Goal: Communication & Community: Answer question/provide support

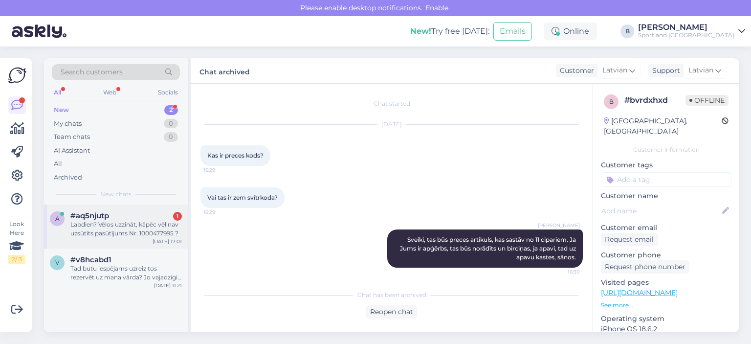
click at [134, 226] on div "Labdien? Vēlos uzzināt, kāpēc vēl nav uzsūtīts pasūtījums Nr. 1000477995 ?" at bounding box center [125, 229] width 111 height 18
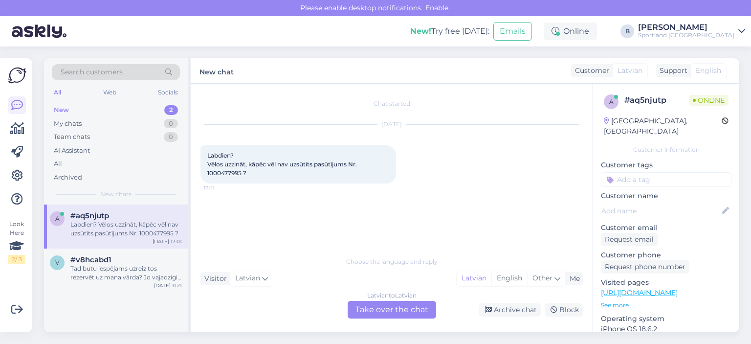
click at [388, 307] on div "Latvian to Latvian Take over the chat" at bounding box center [392, 310] width 89 height 18
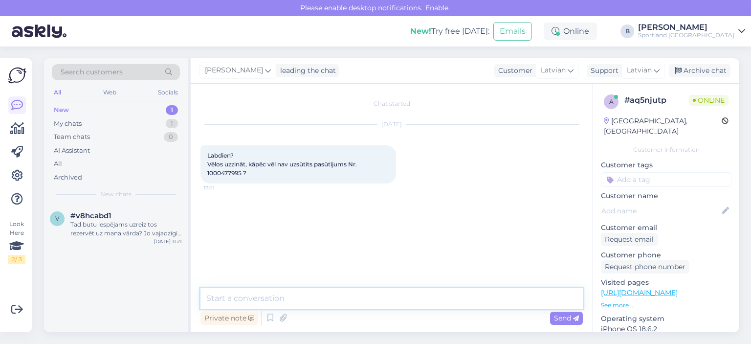
click at [386, 289] on textarea at bounding box center [391, 298] width 382 height 21
type textarea "Sveiki, pārbaudīsim."
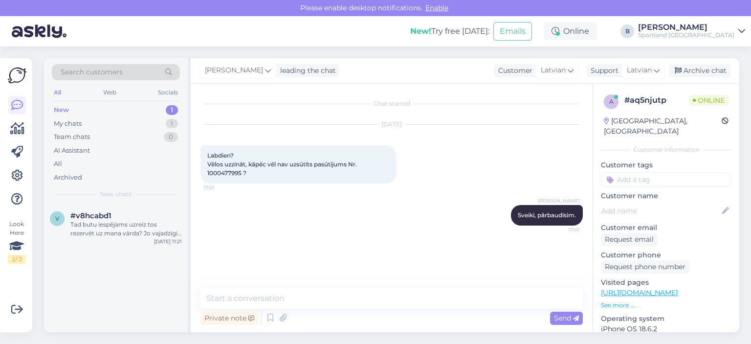
click at [231, 170] on span "Labdien? Vēlos uzzināt, kāpēc vēl nav uzsūtīts pasūtījums Nr. 1000477995 ?" at bounding box center [282, 164] width 151 height 25
copy span "1000477995"
click at [287, 292] on textarea at bounding box center [391, 298] width 382 height 21
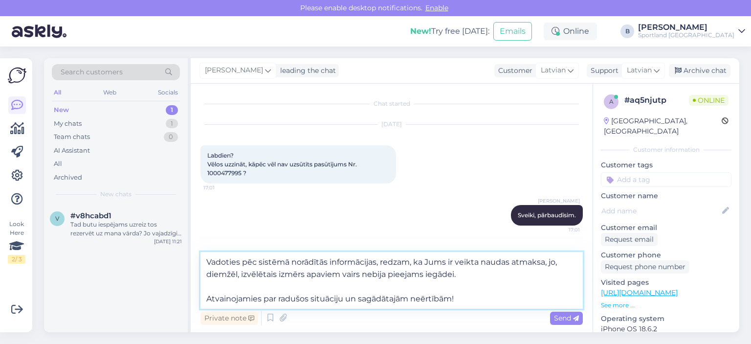
click at [225, 286] on textarea "Vadoties pēc sistēmā norādītās informācijas, redzam, ka Jums ir veikta naudas a…" at bounding box center [391, 280] width 382 height 57
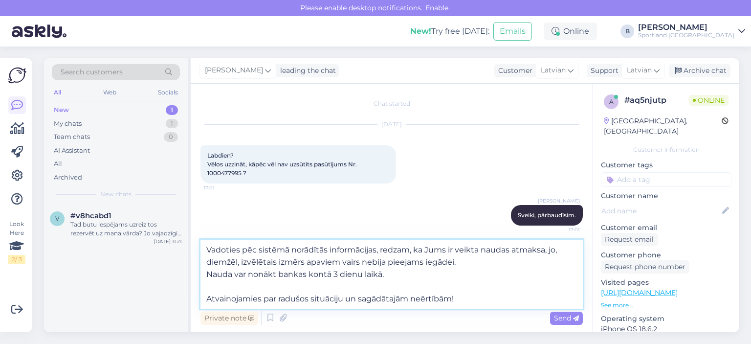
type textarea "Vadoties pēc sistēmā norādītās informācijas, redzam, ka Jums ir veikta naudas a…"
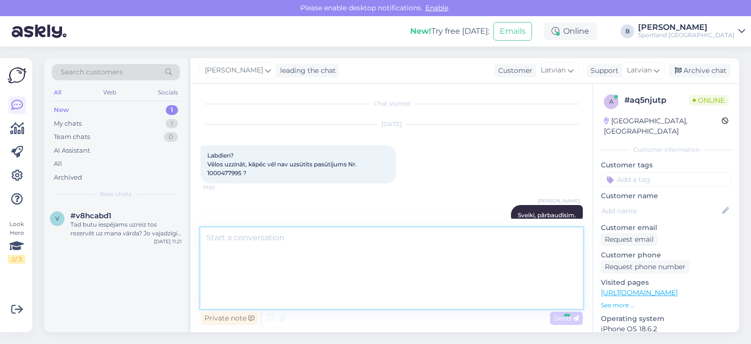
scroll to position [61, 0]
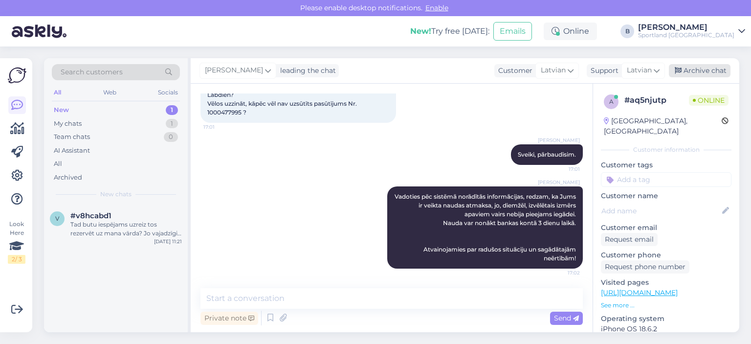
click at [694, 69] on div "Archive chat" at bounding box center [700, 70] width 62 height 13
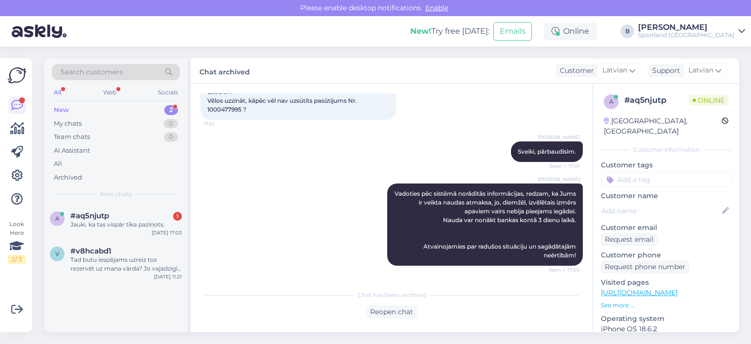
scroll to position [106, 0]
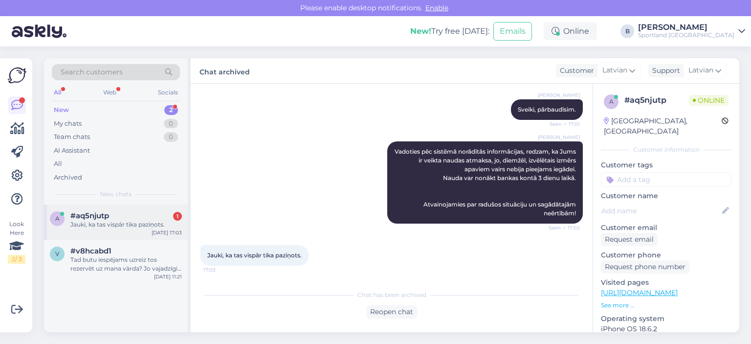
click at [115, 222] on div "Jauki, ka tas vispār tika paziņots." at bounding box center [125, 224] width 111 height 9
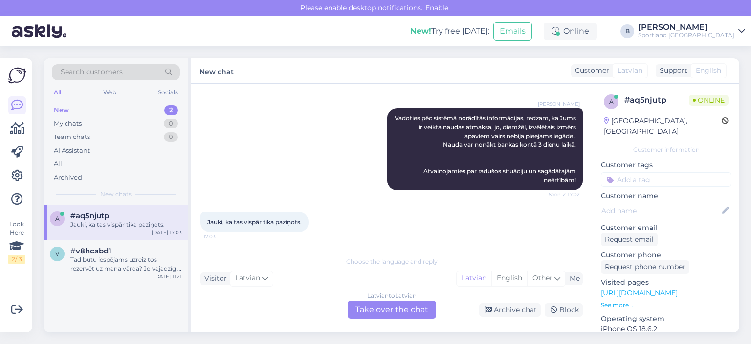
click at [379, 307] on div "Latvian to Latvian Take over the chat" at bounding box center [392, 310] width 89 height 18
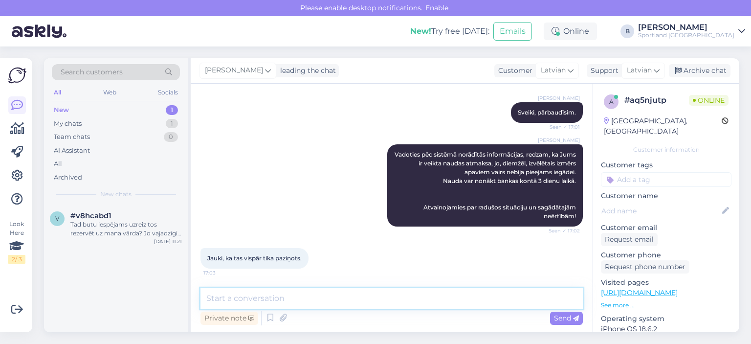
click at [379, 298] on textarea at bounding box center [391, 298] width 382 height 21
type textarea "Kad tiek veikta naudas atmaksa, e-pastā tiek saņemts paziņojums."
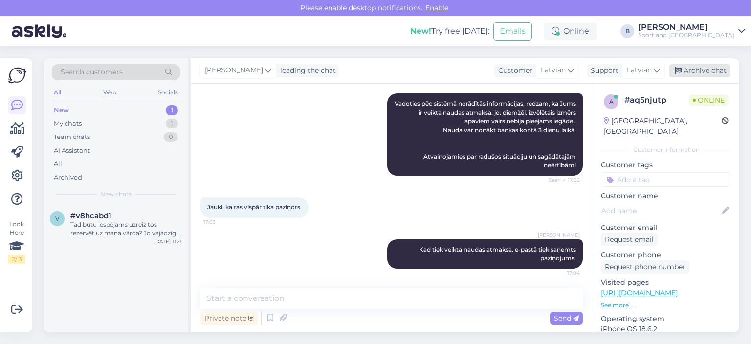
click at [682, 67] on div "Archive chat" at bounding box center [700, 70] width 62 height 13
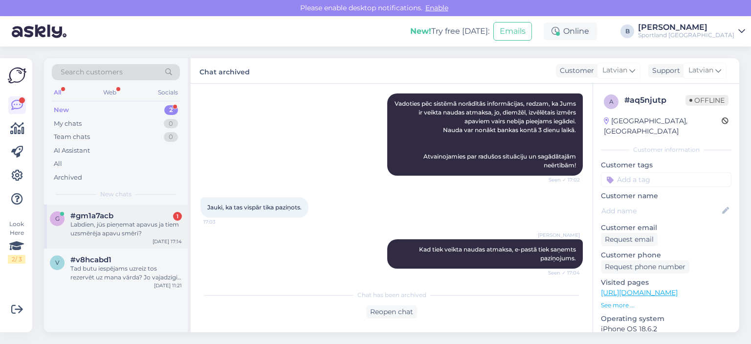
click at [121, 216] on div "#gm1a7acb 1" at bounding box center [125, 215] width 111 height 9
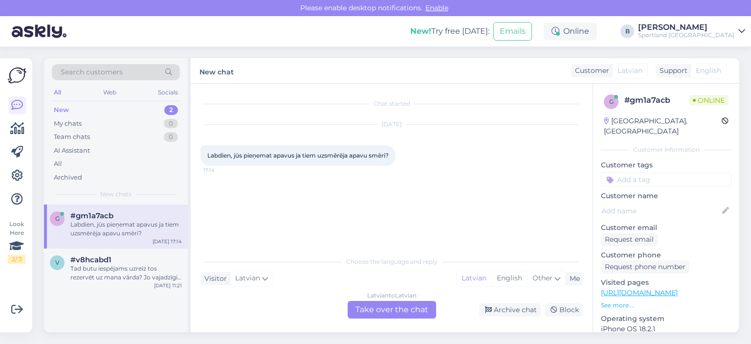
click at [378, 306] on div "Latvian to Latvian Take over the chat" at bounding box center [392, 310] width 89 height 18
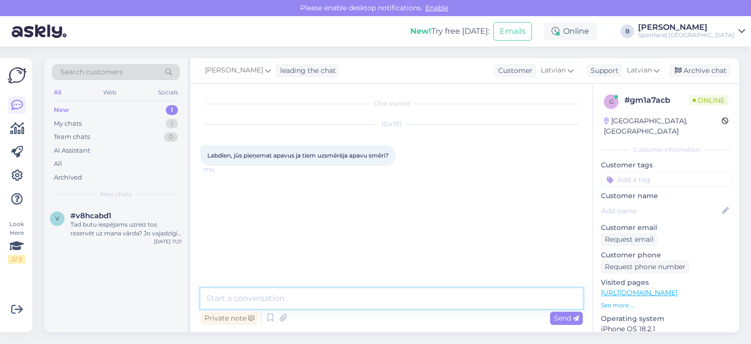
click at [371, 300] on textarea at bounding box center [391, 298] width 382 height 21
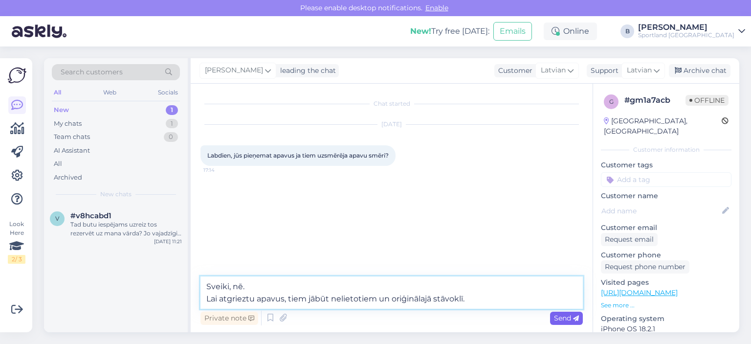
type textarea "Sveiki, nē. Lai atgrieztu apavus, tiem jābūt nelietotiem un oriģinālajā stāvokl…"
click at [565, 319] on span "Send" at bounding box center [566, 317] width 25 height 9
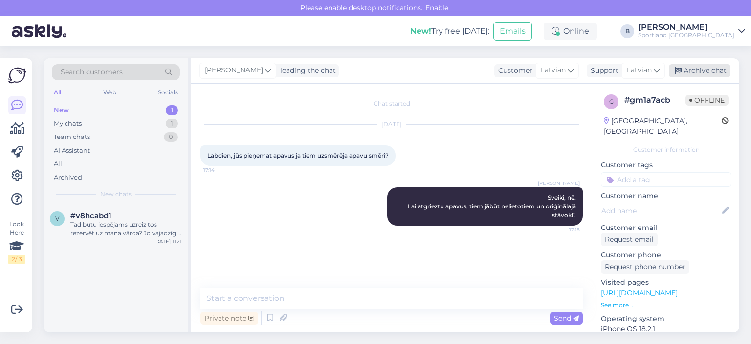
click at [701, 76] on div "Archive chat" at bounding box center [700, 70] width 62 height 13
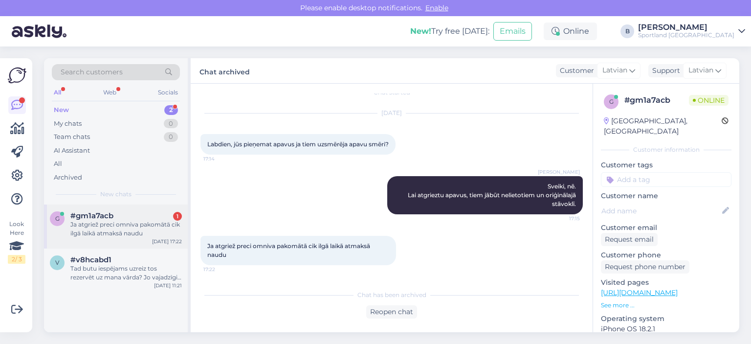
click at [108, 225] on div "Ja atgriež preci omniva pakomātā cik ilgā laikā atmaksā naudu" at bounding box center [125, 229] width 111 height 18
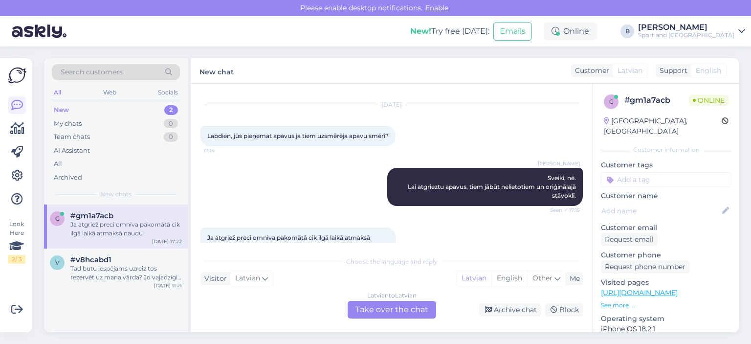
scroll to position [53, 0]
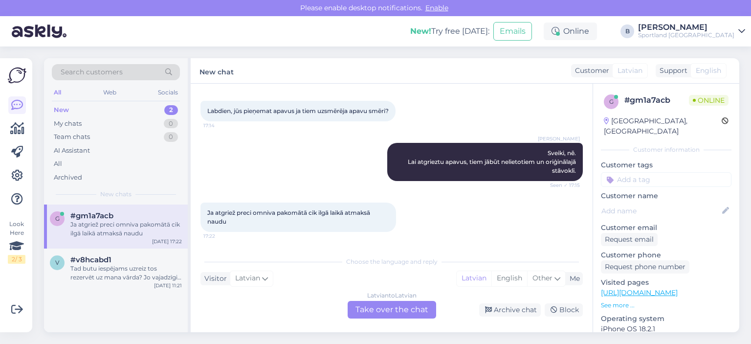
click at [377, 309] on div "Latvian to Latvian Take over the chat" at bounding box center [392, 310] width 89 height 18
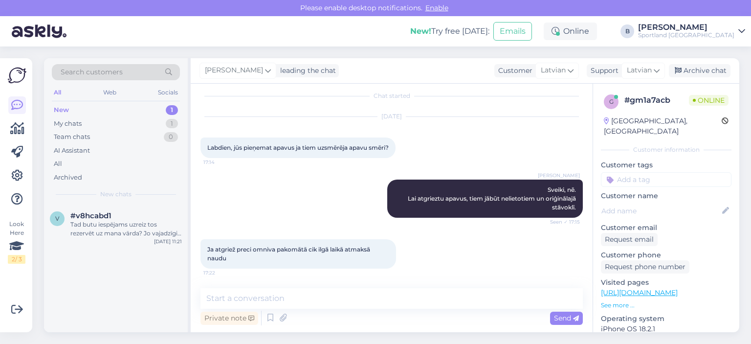
scroll to position [16, 0]
click at [378, 299] on textarea at bounding box center [391, 298] width 382 height 21
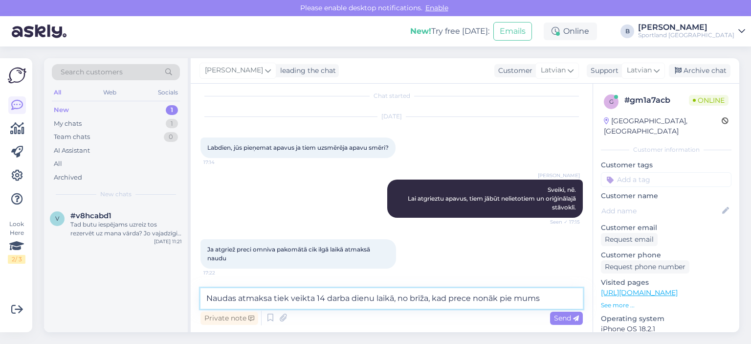
type textarea "Naudas atmaksa tiek veikta 14 darba dienu laikā, no brīža, kad prece nonāk pie …"
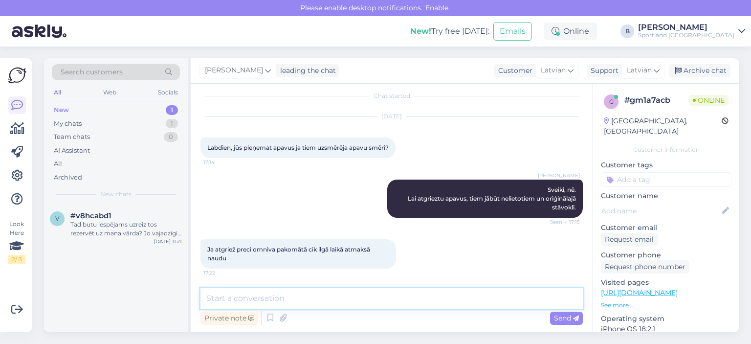
scroll to position [67, 0]
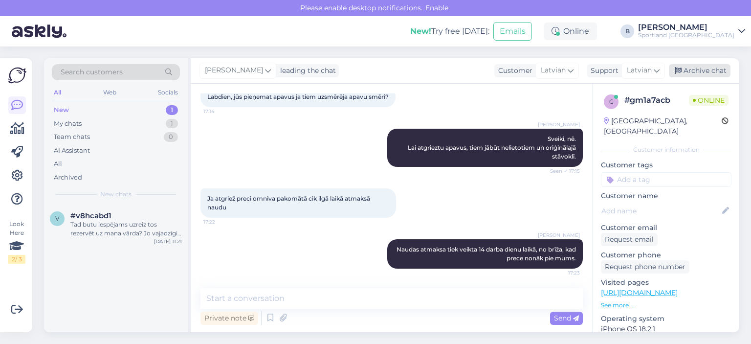
click at [716, 68] on div "Archive chat" at bounding box center [700, 70] width 62 height 13
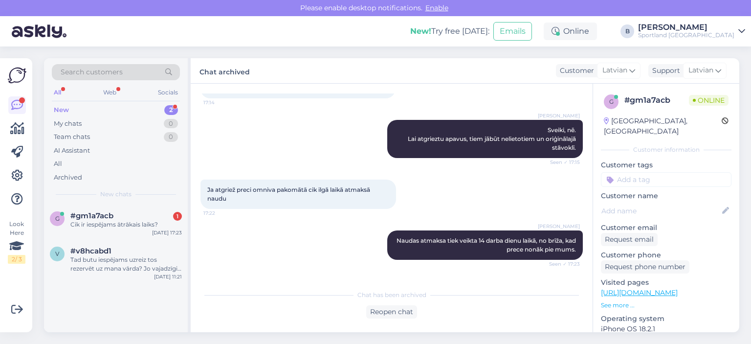
scroll to position [112, 0]
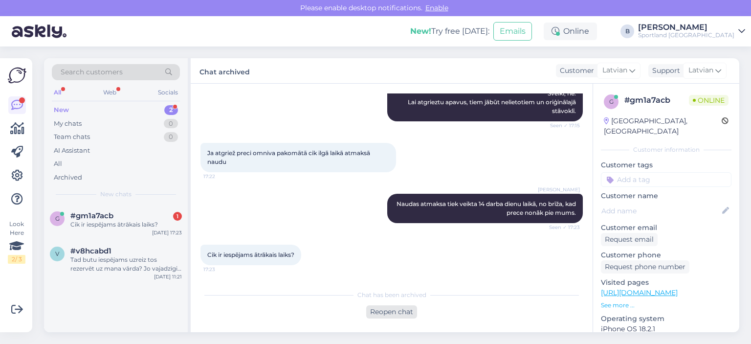
click at [391, 316] on div "Reopen chat" at bounding box center [391, 311] width 51 height 13
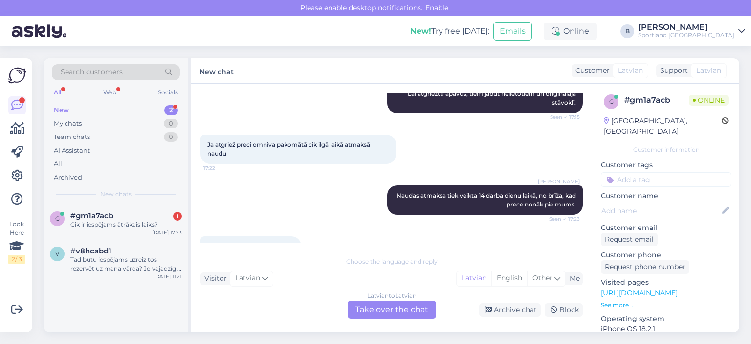
click at [392, 313] on div "Latvian to Latvian Take over the chat" at bounding box center [392, 310] width 89 height 18
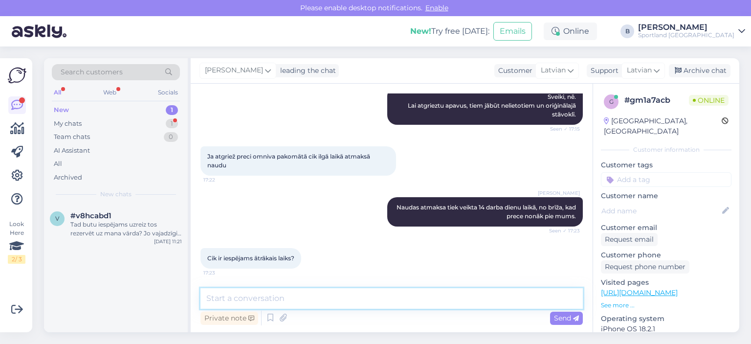
click at [383, 304] on textarea at bounding box center [391, 298] width 382 height 21
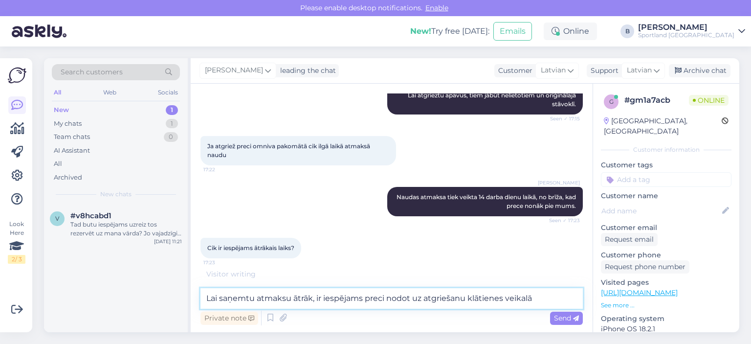
type textarea "Lai saņemtu atmaksu ātrāk, ir iespējams preci nodot uz atgriešanu klātienes vei…"
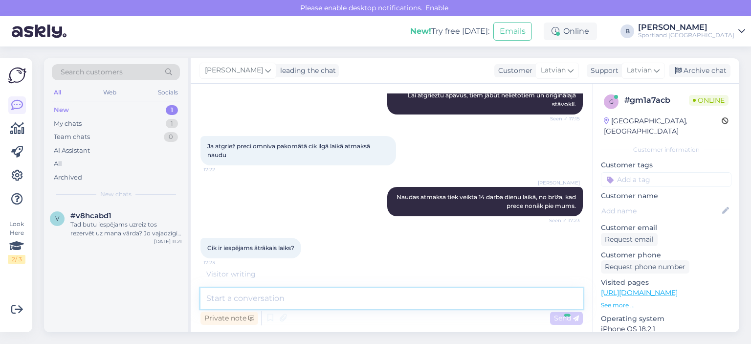
scroll to position [160, 0]
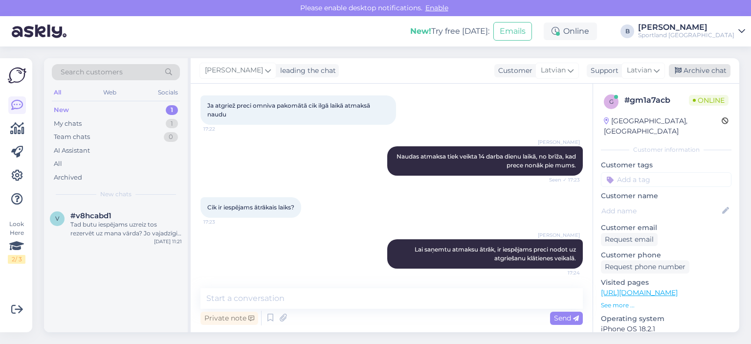
click at [690, 75] on div "Archive chat" at bounding box center [700, 70] width 62 height 13
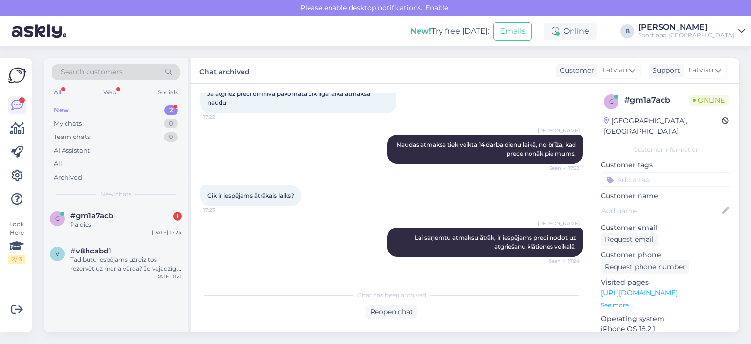
scroll to position [205, 0]
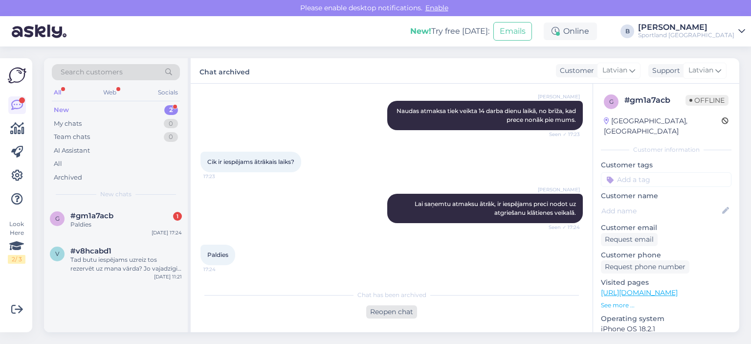
click at [383, 312] on div "Reopen chat" at bounding box center [391, 311] width 51 height 13
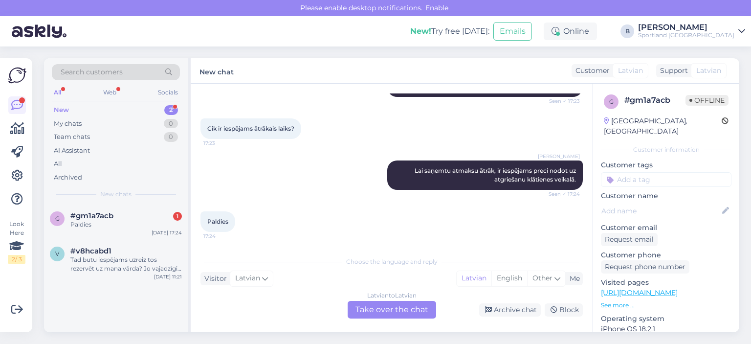
click at [403, 318] on div "Latvian to Latvian Take over the chat" at bounding box center [392, 310] width 89 height 18
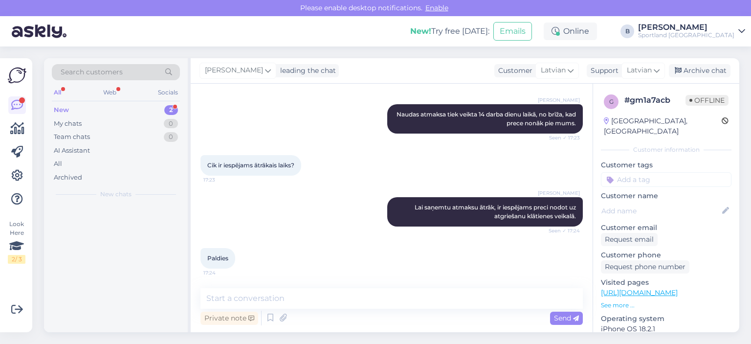
scroll to position [202, 0]
click at [708, 71] on div "Archive chat" at bounding box center [700, 70] width 62 height 13
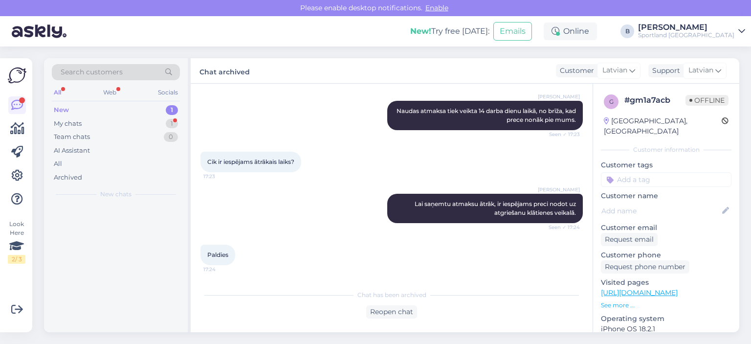
scroll to position [205, 0]
